Goal: Check status: Check status

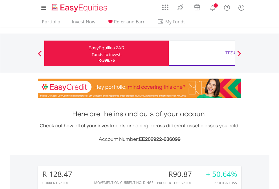
scroll to position [54, 89]
click at [92, 53] on div "Funds to invest:" at bounding box center [107, 55] width 30 height 6
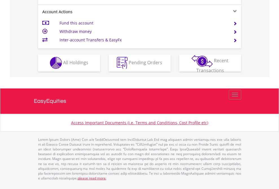
scroll to position [527, 0]
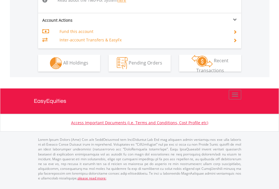
scroll to position [585, 0]
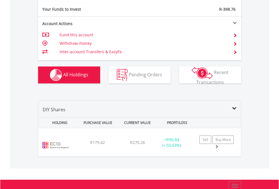
scroll to position [627, 0]
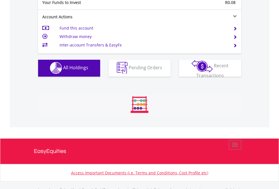
scroll to position [558, 0]
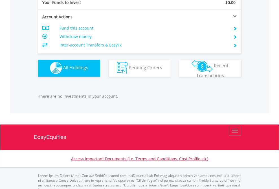
scroll to position [558, 0]
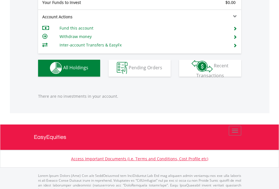
scroll to position [558, 0]
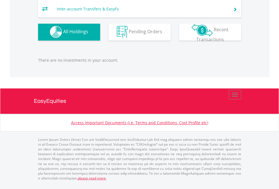
scroll to position [54, 89]
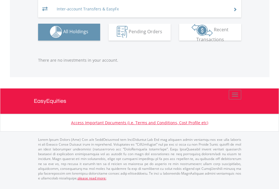
scroll to position [41, 0]
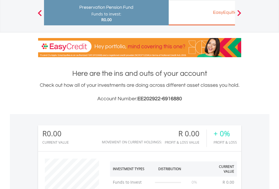
click at [202, 13] on div "EasyEquities EUR" at bounding box center [231, 12] width 118 height 8
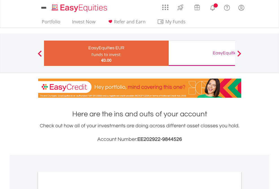
scroll to position [339, 0]
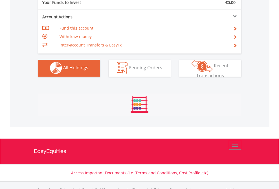
scroll to position [558, 0]
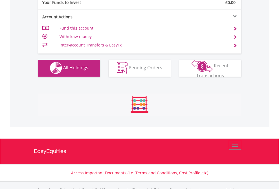
scroll to position [558, 0]
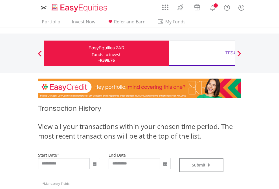
type input "**********"
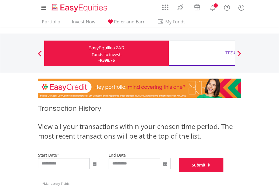
click at [224, 172] on button "Submit" at bounding box center [201, 165] width 45 height 14
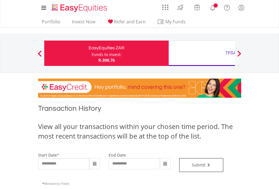
click at [202, 53] on div "TFSA" at bounding box center [231, 53] width 118 height 8
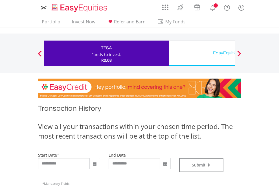
type input "**********"
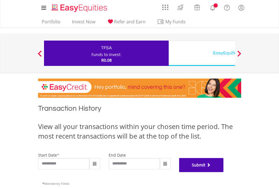
click at [224, 172] on button "Submit" at bounding box center [201, 165] width 45 height 14
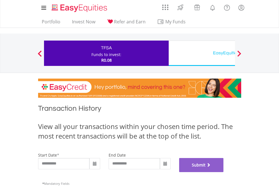
scroll to position [229, 0]
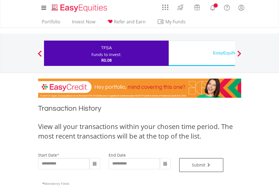
click at [202, 53] on div "EasyEquities USD" at bounding box center [231, 53] width 118 height 8
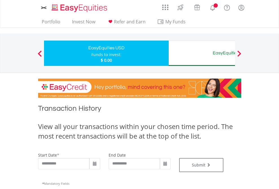
type input "**********"
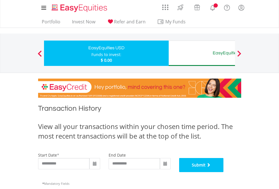
click at [224, 172] on button "Submit" at bounding box center [201, 165] width 45 height 14
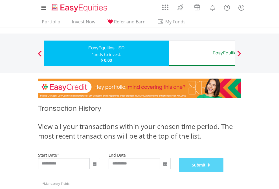
scroll to position [229, 0]
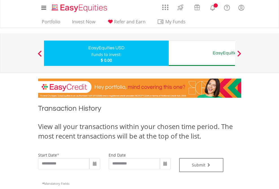
click at [202, 53] on div "EasyEquities AUD" at bounding box center [231, 53] width 118 height 8
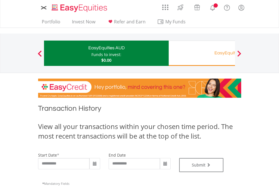
type input "**********"
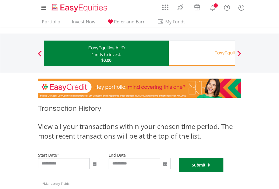
click at [224, 172] on button "Submit" at bounding box center [201, 165] width 45 height 14
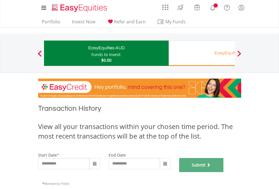
scroll to position [229, 0]
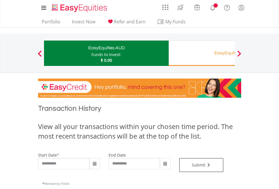
click at [202, 53] on div "EasyEquities RA" at bounding box center [231, 53] width 118 height 8
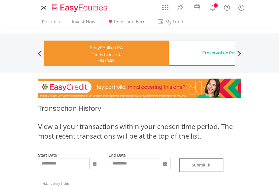
type input "**********"
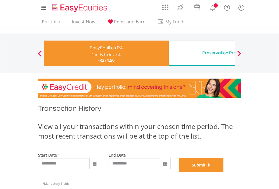
click at [224, 172] on button "Submit" at bounding box center [201, 165] width 45 height 14
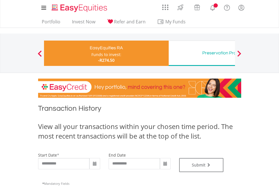
click at [202, 53] on div "Preservation Provident Fund" at bounding box center [231, 53] width 118 height 8
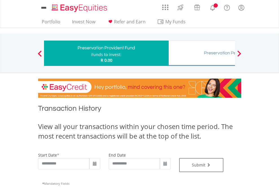
type input "**********"
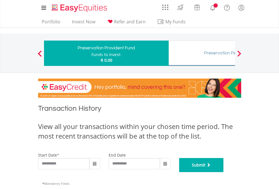
click at [224, 172] on button "Submit" at bounding box center [201, 165] width 45 height 14
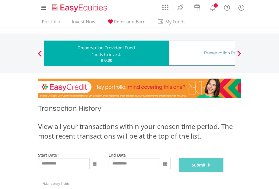
scroll to position [229, 0]
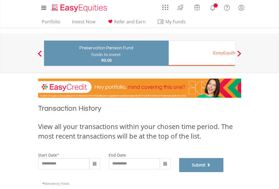
click at [224, 172] on button "Submit" at bounding box center [201, 165] width 45 height 14
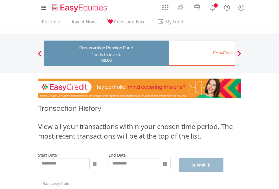
scroll to position [229, 0]
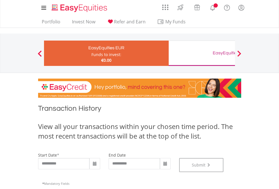
scroll to position [229, 0]
click at [202, 53] on div "EasyEquities GBP" at bounding box center [231, 53] width 118 height 8
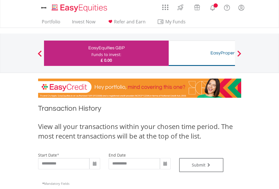
type input "**********"
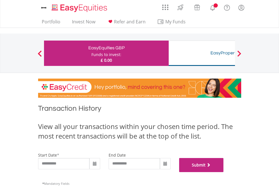
click at [224, 172] on button "Submit" at bounding box center [201, 165] width 45 height 14
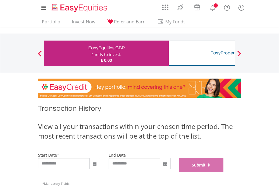
scroll to position [229, 0]
